Goal: Information Seeking & Learning: Get advice/opinions

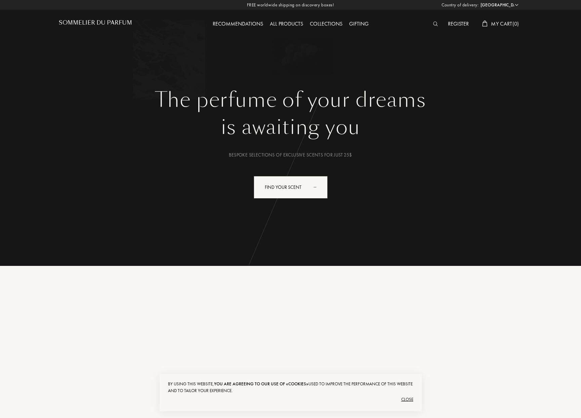
select select "US"
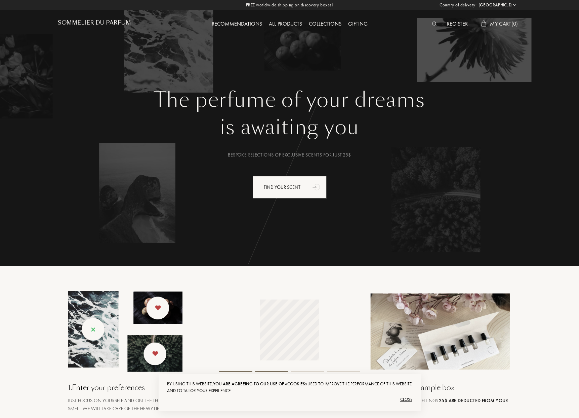
click at [301, 22] on div "All products" at bounding box center [286, 24] width 40 height 9
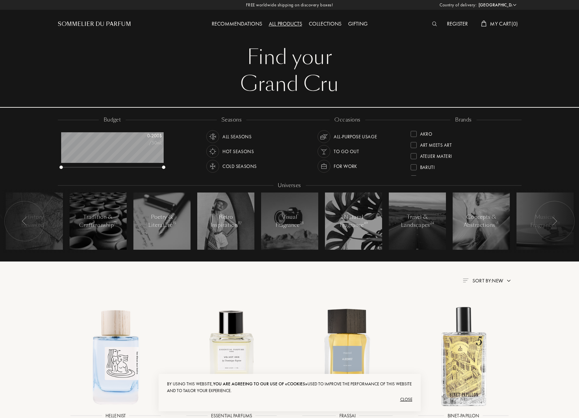
select select "US"
click at [354, 23] on div "Gifting" at bounding box center [358, 24] width 26 height 9
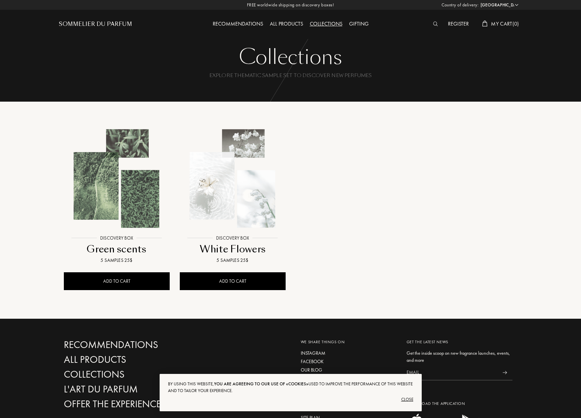
select select "US"
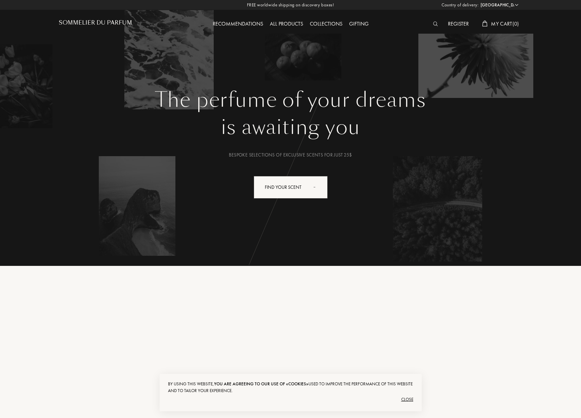
select select "US"
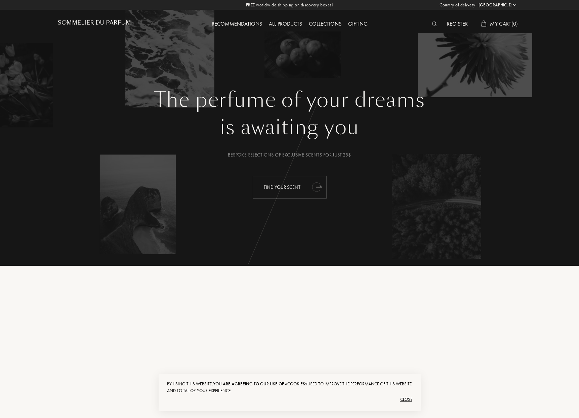
click at [311, 184] on icon "animation" at bounding box center [316, 186] width 13 height 13
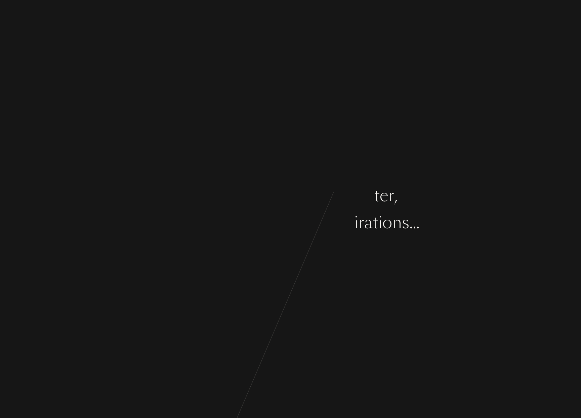
click at [273, 232] on div "d" at bounding box center [275, 222] width 10 height 25
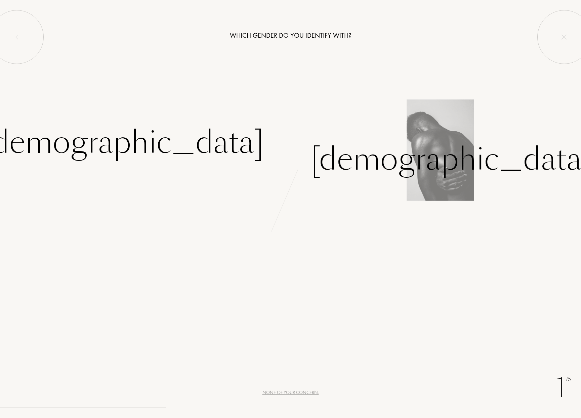
click at [351, 161] on div "[DEMOGRAPHIC_DATA]" at bounding box center [451, 159] width 281 height 45
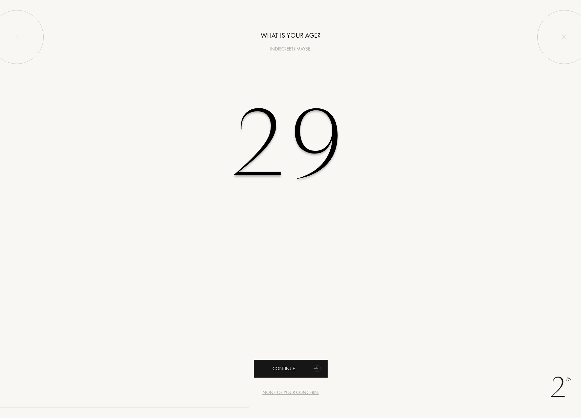
type input "29"
click at [304, 373] on div "Continue" at bounding box center [291, 368] width 74 height 18
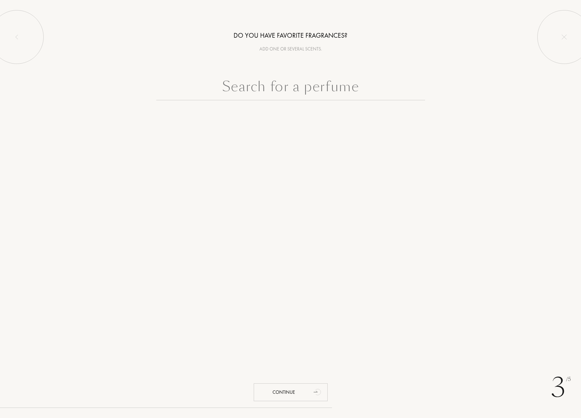
click at [339, 84] on input "text" at bounding box center [290, 88] width 269 height 24
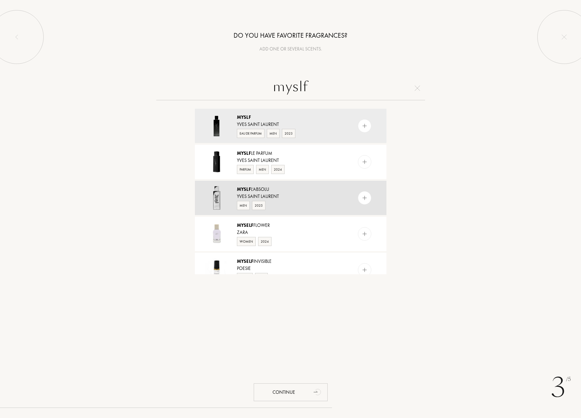
type input "myslf"
click at [361, 196] on img at bounding box center [364, 198] width 6 height 6
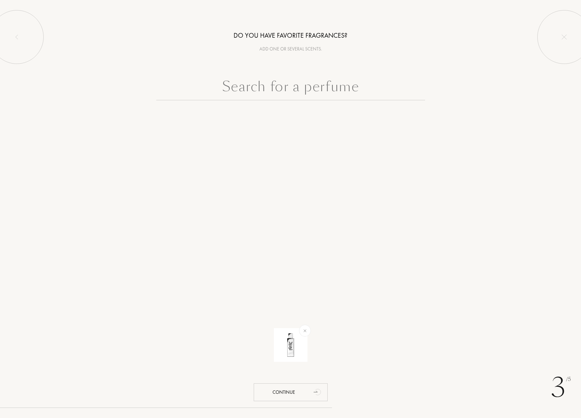
click at [320, 93] on input "text" at bounding box center [290, 88] width 269 height 24
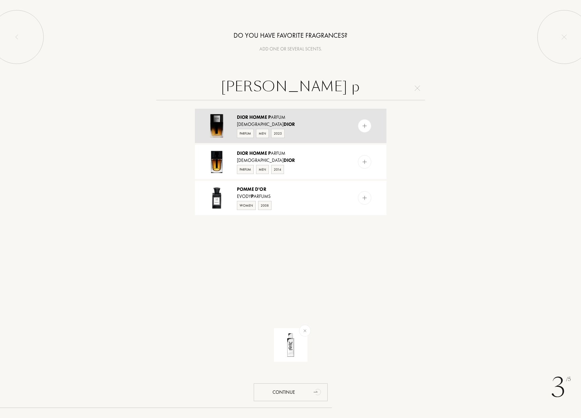
type input "Dior Homme p"
click at [363, 128] on img at bounding box center [364, 126] width 6 height 6
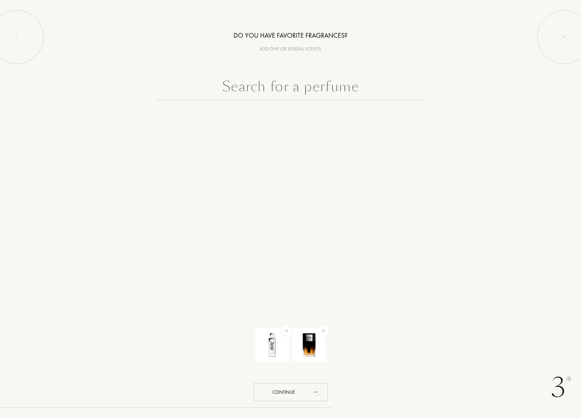
click at [320, 91] on input "text" at bounding box center [290, 88] width 269 height 24
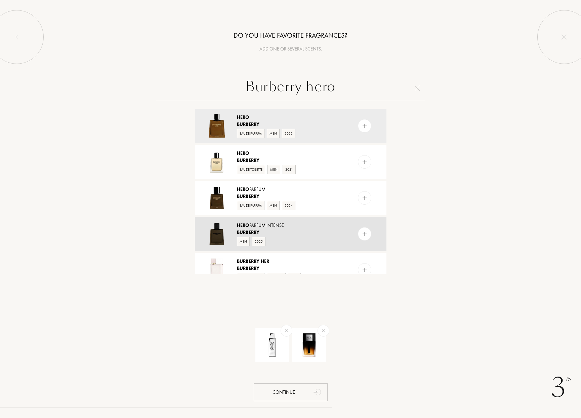
type input "Burberry hero"
click at [364, 236] on img at bounding box center [364, 234] width 6 height 6
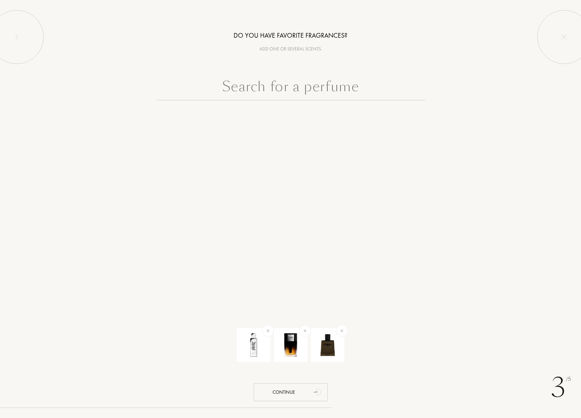
click at [311, 90] on input "text" at bounding box center [290, 88] width 269 height 24
click at [344, 331] on img at bounding box center [342, 330] width 8 height 8
click at [290, 89] on input "text" at bounding box center [290, 88] width 269 height 24
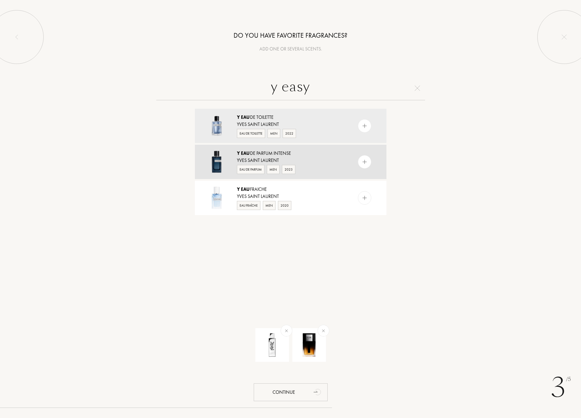
drag, startPoint x: 283, startPoint y: 104, endPoint x: 365, endPoint y: 162, distance: 100.4
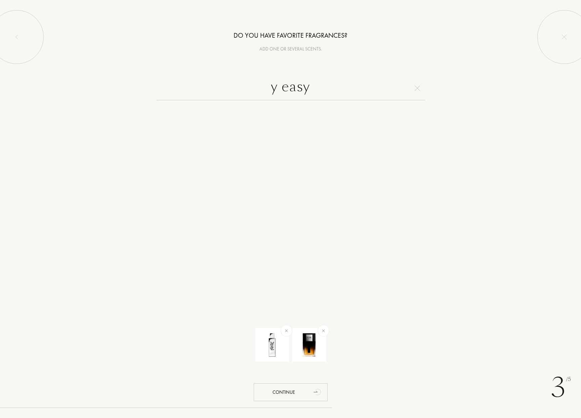
click at [337, 77] on input "y easy" at bounding box center [290, 88] width 269 height 24
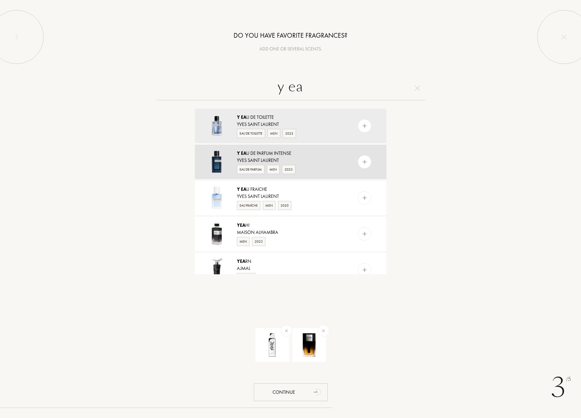
type input "y ea"
click at [364, 163] on img at bounding box center [364, 162] width 6 height 6
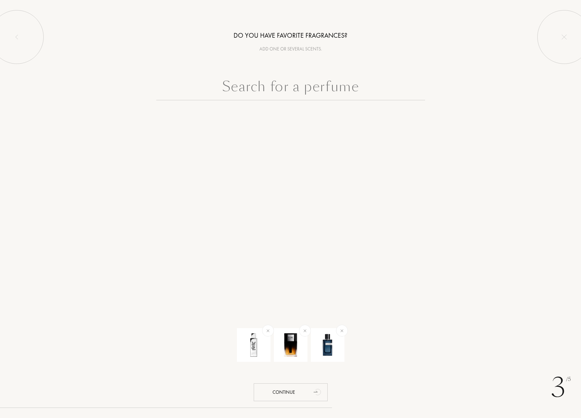
click at [301, 85] on input "text" at bounding box center [290, 88] width 269 height 24
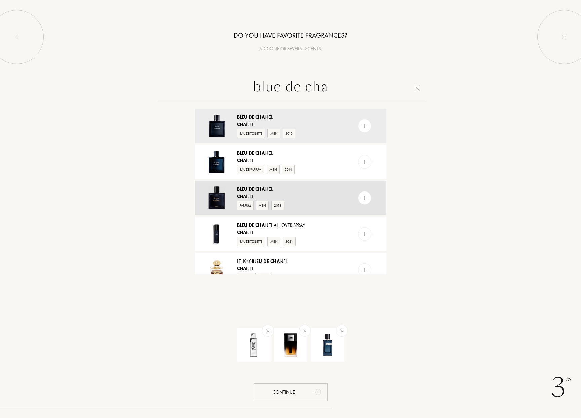
type input "blue de cha"
click at [366, 199] on img at bounding box center [364, 198] width 6 height 6
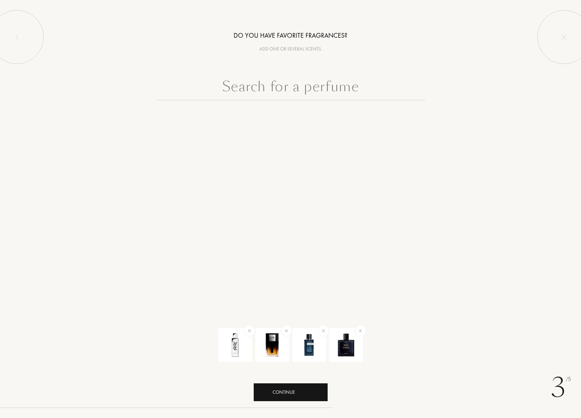
click at [303, 394] on div "Continue" at bounding box center [291, 392] width 74 height 18
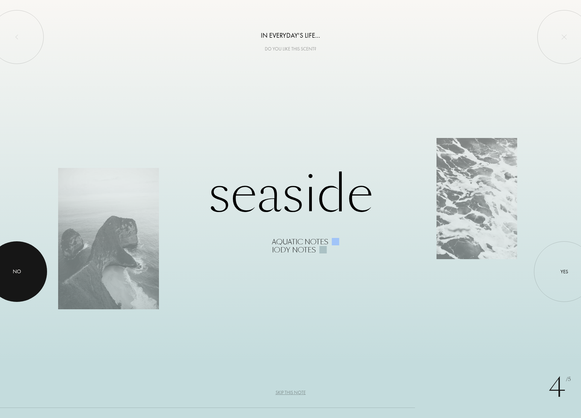
click at [24, 282] on div at bounding box center [17, 271] width 61 height 61
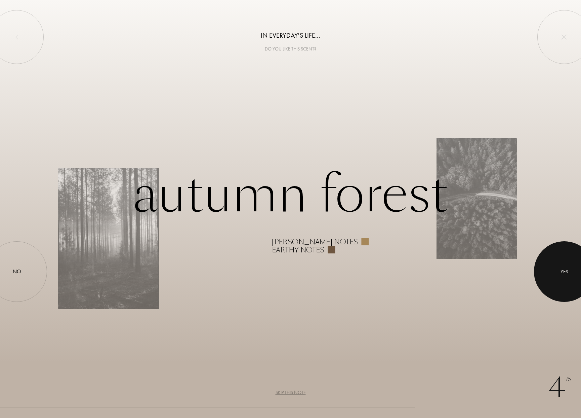
click at [552, 276] on div at bounding box center [564, 271] width 61 height 61
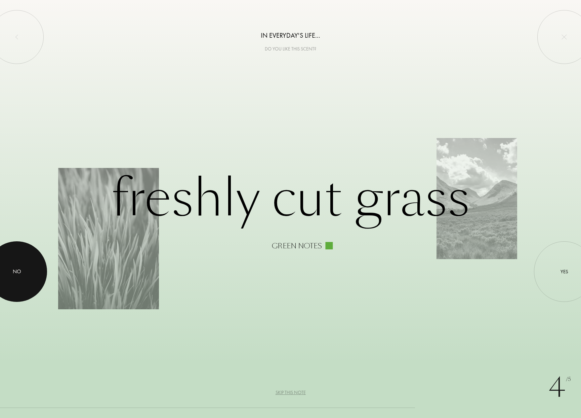
click at [11, 281] on div at bounding box center [17, 271] width 61 height 61
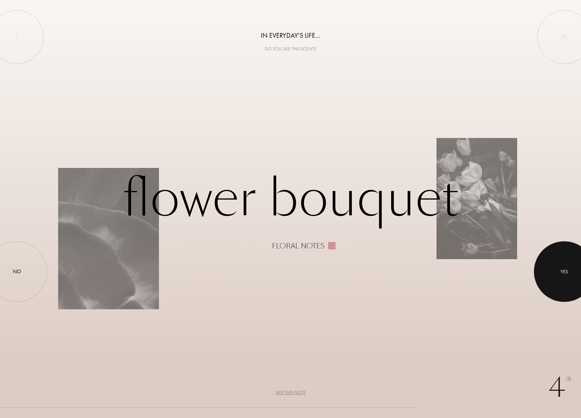
click at [560, 271] on div at bounding box center [564, 271] width 61 height 61
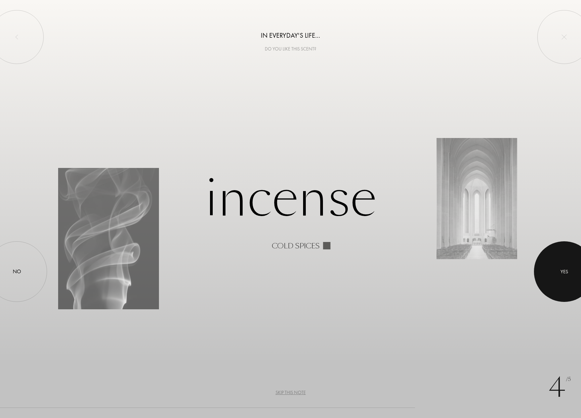
click at [559, 272] on div at bounding box center [564, 271] width 61 height 61
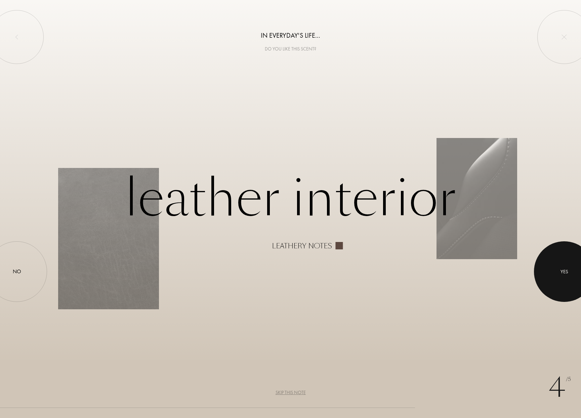
click at [572, 272] on div at bounding box center [564, 271] width 61 height 61
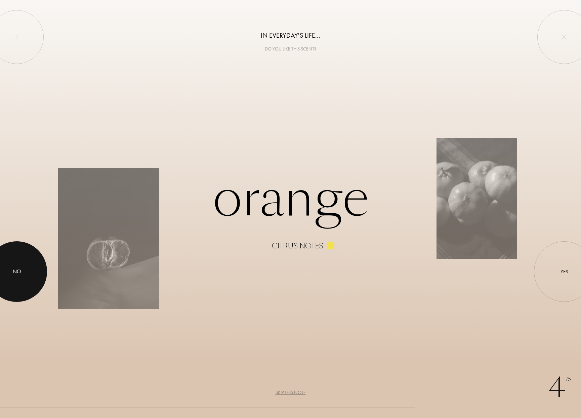
click at [20, 279] on div at bounding box center [17, 271] width 61 height 61
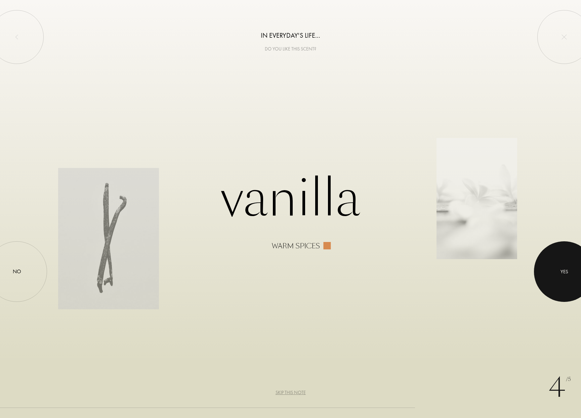
click at [572, 277] on div at bounding box center [564, 271] width 61 height 61
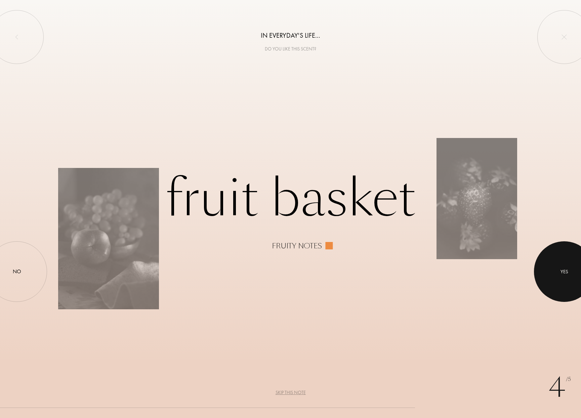
click at [554, 277] on div at bounding box center [564, 271] width 61 height 61
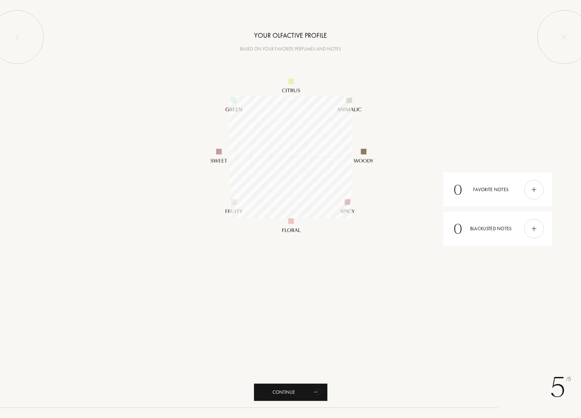
scroll to position [123, 123]
click at [283, 392] on div "Continue" at bounding box center [291, 392] width 74 height 18
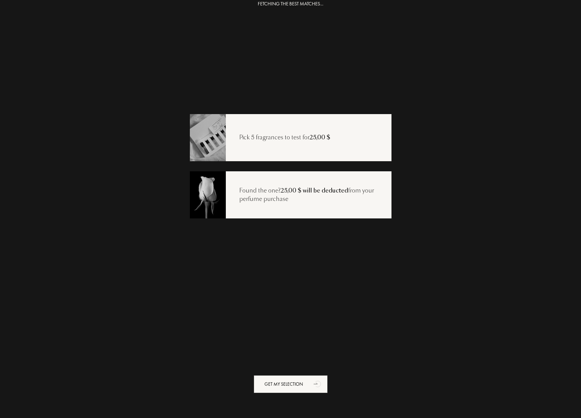
scroll to position [12, 0]
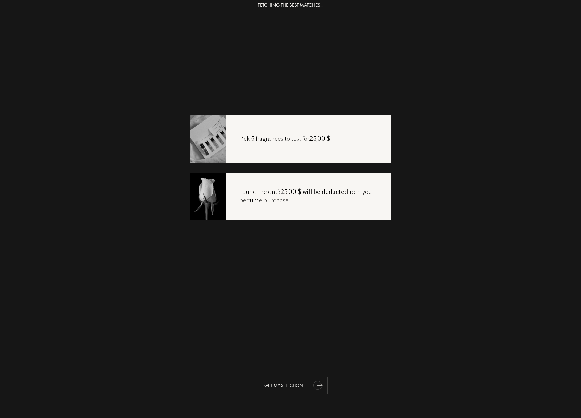
click at [307, 385] on div "Get my selection" at bounding box center [291, 385] width 74 height 18
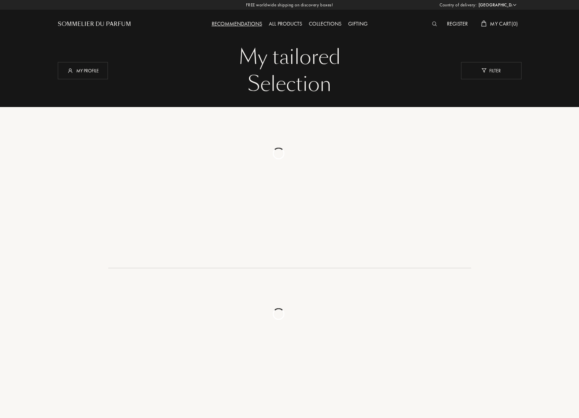
select select "US"
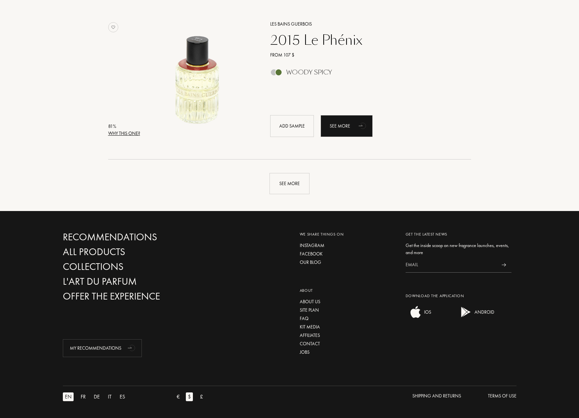
scroll to position [1506, 0]
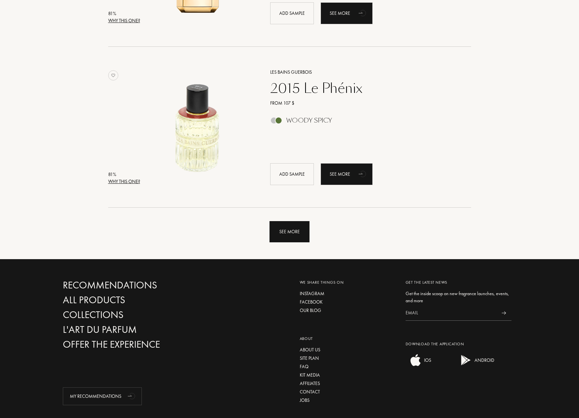
click at [294, 235] on div "See more" at bounding box center [290, 231] width 40 height 21
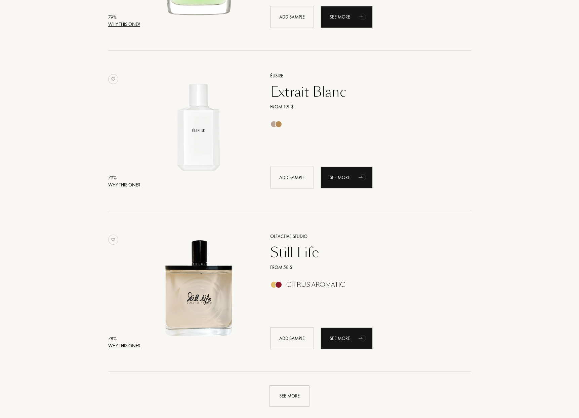
scroll to position [3141, 0]
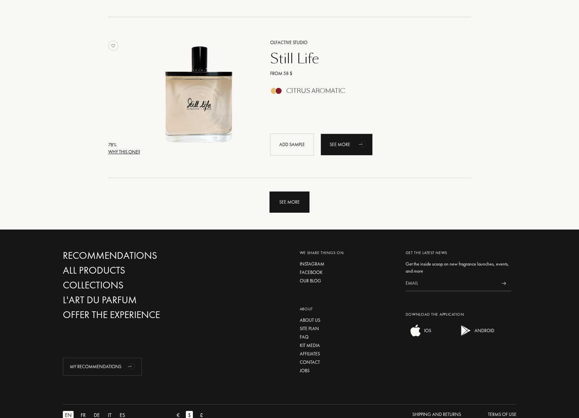
click at [287, 212] on div "See more" at bounding box center [290, 201] width 40 height 21
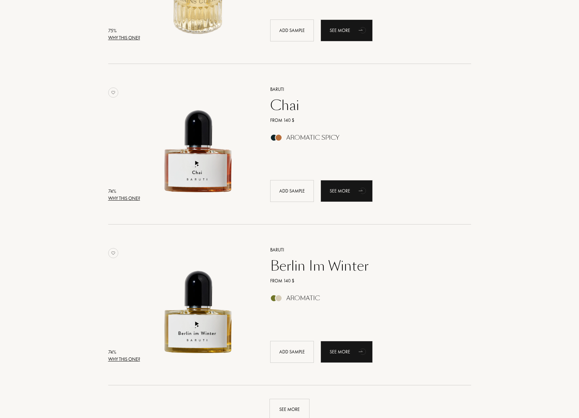
scroll to position [4671, 0]
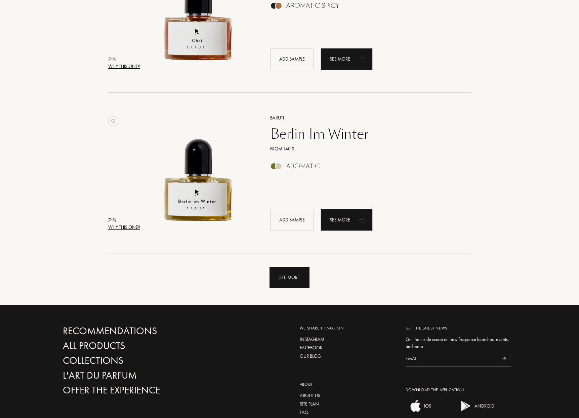
click at [283, 277] on div "See more" at bounding box center [290, 277] width 40 height 21
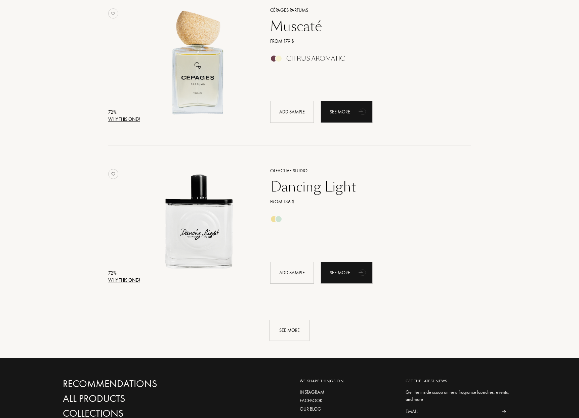
scroll to position [6302, 0]
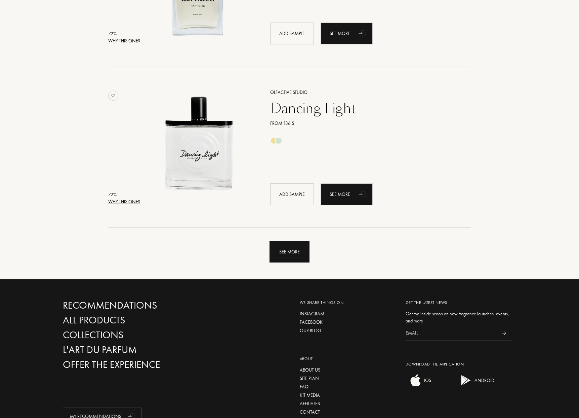
click at [295, 262] on div "See more" at bounding box center [290, 251] width 40 height 21
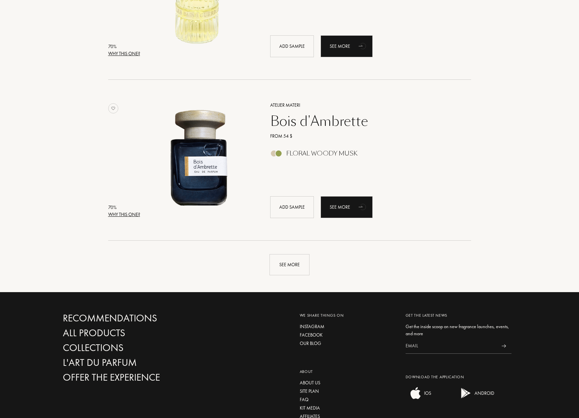
scroll to position [7984, 0]
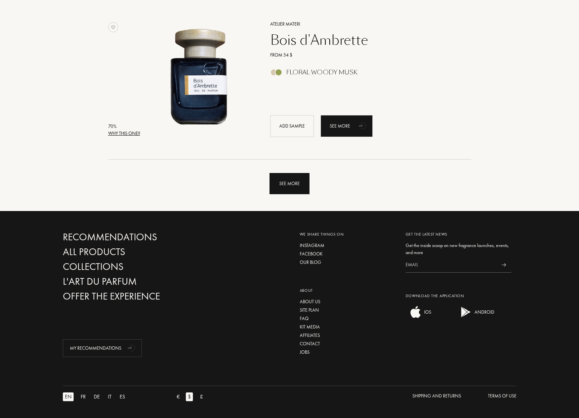
click at [294, 178] on div "See more" at bounding box center [290, 183] width 40 height 21
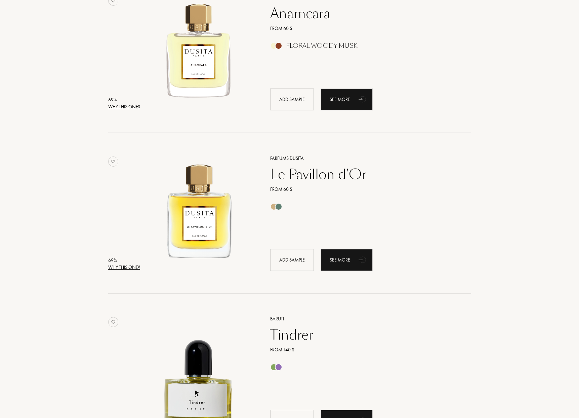
scroll to position [9591, 0]
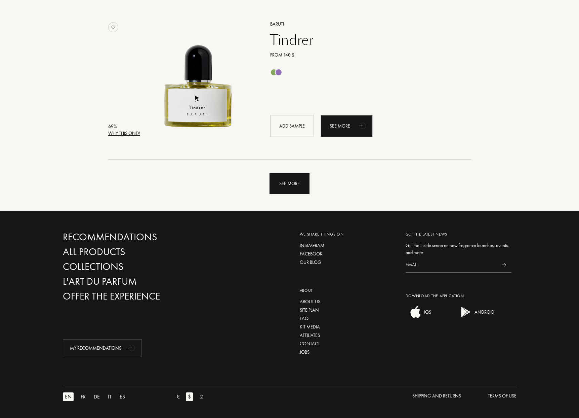
click at [278, 190] on div "See more" at bounding box center [290, 183] width 40 height 21
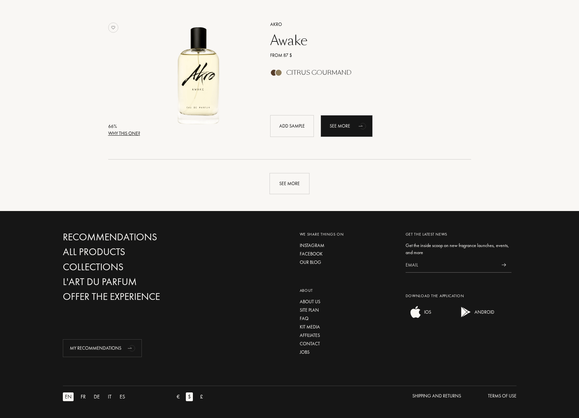
scroll to position [11129, 0]
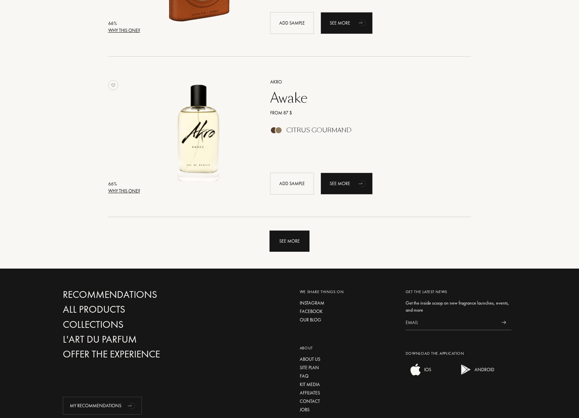
click at [275, 252] on div "See more" at bounding box center [290, 240] width 40 height 21
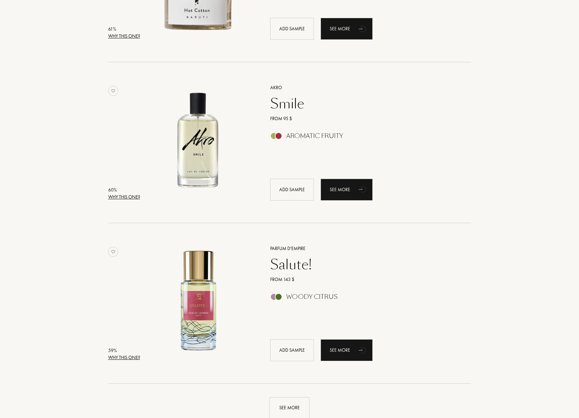
scroll to position [12805, 0]
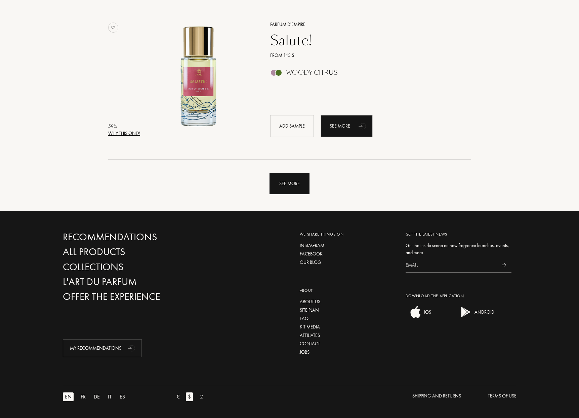
click at [281, 189] on div "See more" at bounding box center [290, 183] width 40 height 21
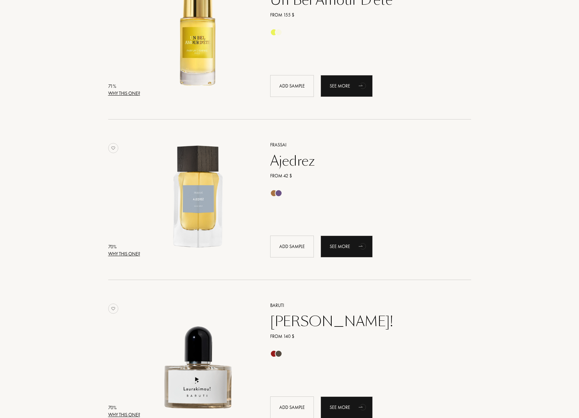
scroll to position [0, 0]
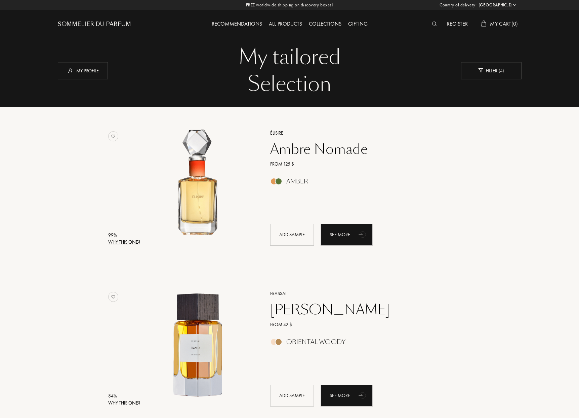
click at [276, 25] on div "All products" at bounding box center [286, 24] width 40 height 9
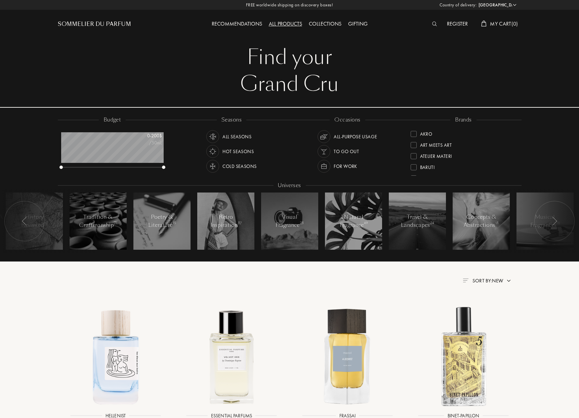
select select "US"
click at [517, 151] on div "brands Akro Art Meets Art Atelier Materi [PERSON_NAME]-Papillon Cépages Parfums…" at bounding box center [464, 146] width 116 height 61
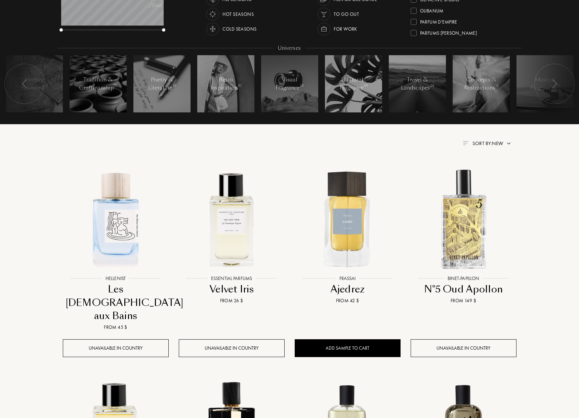
scroll to position [220, 0]
